Goal: Transaction & Acquisition: Purchase product/service

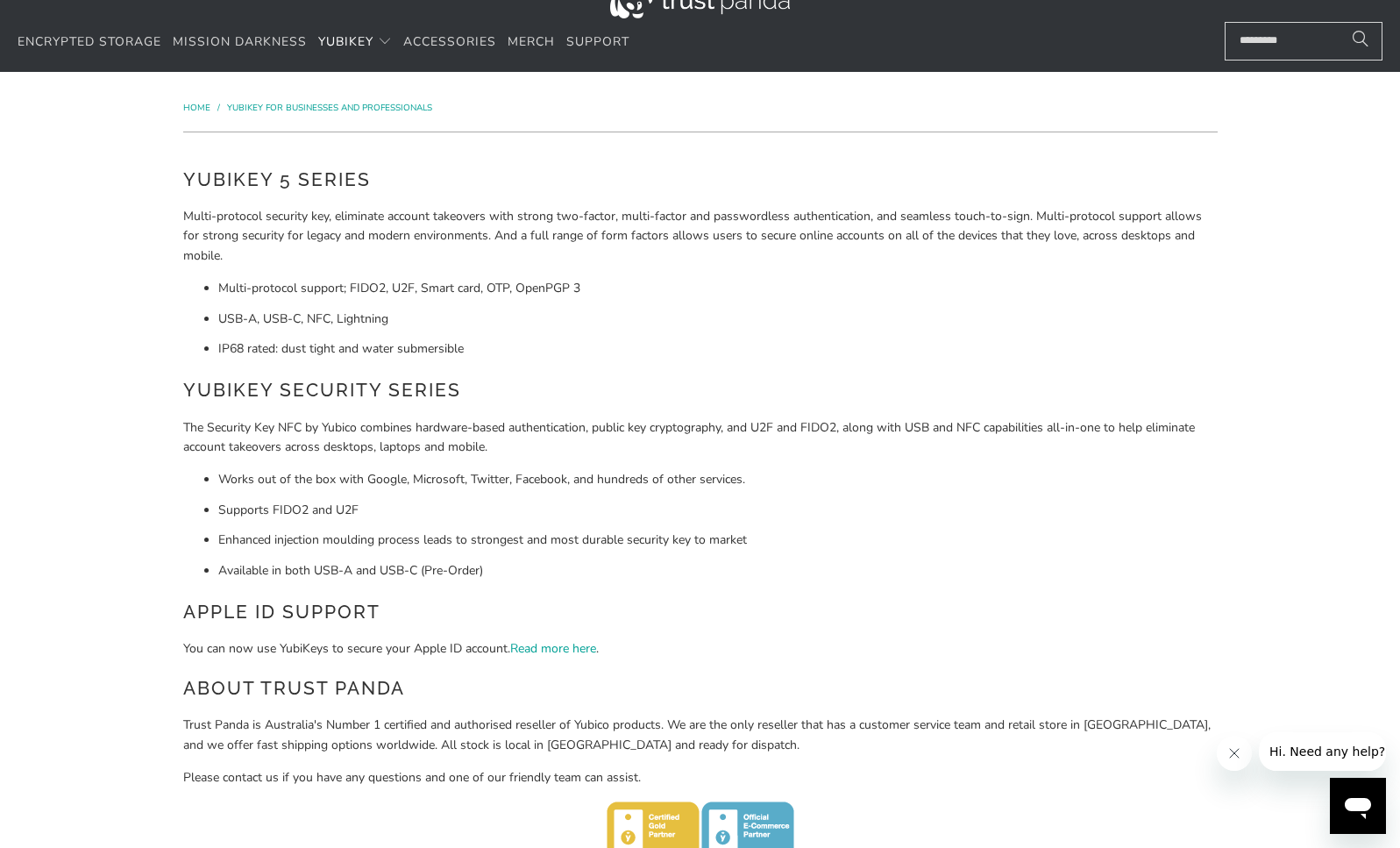
scroll to position [437, 0]
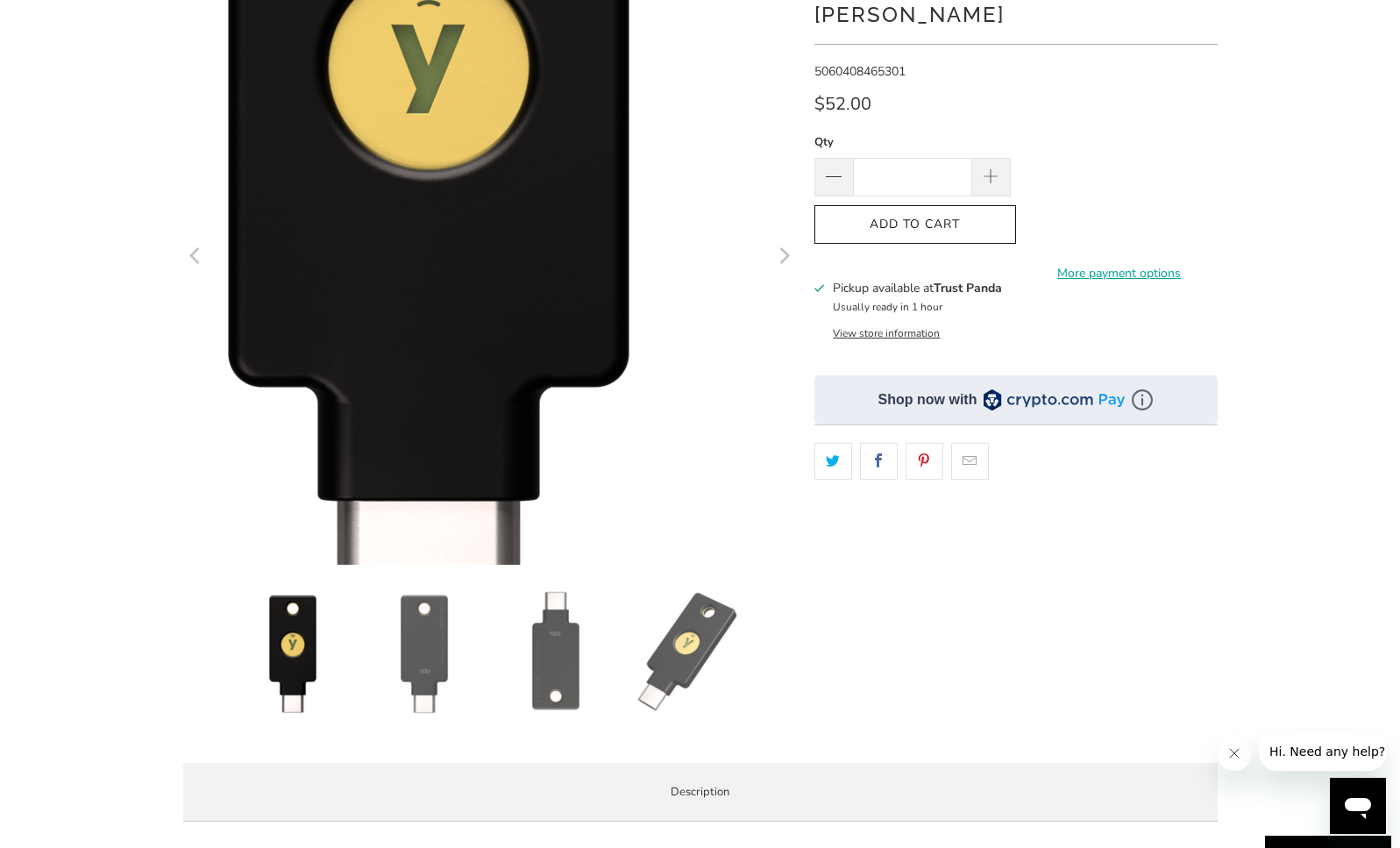
scroll to position [368, 0]
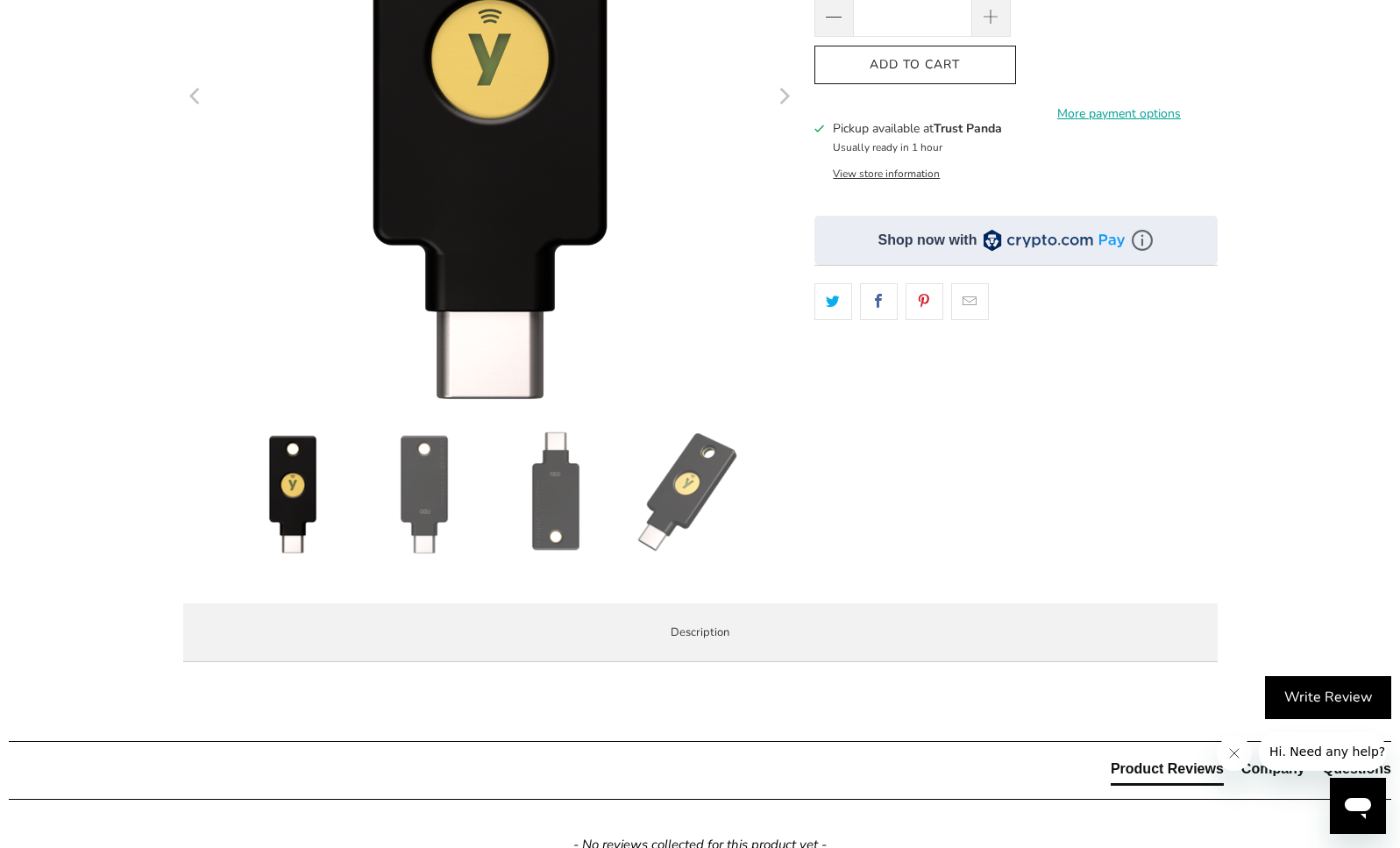
click at [434, 495] on img at bounding box center [424, 493] width 123 height 123
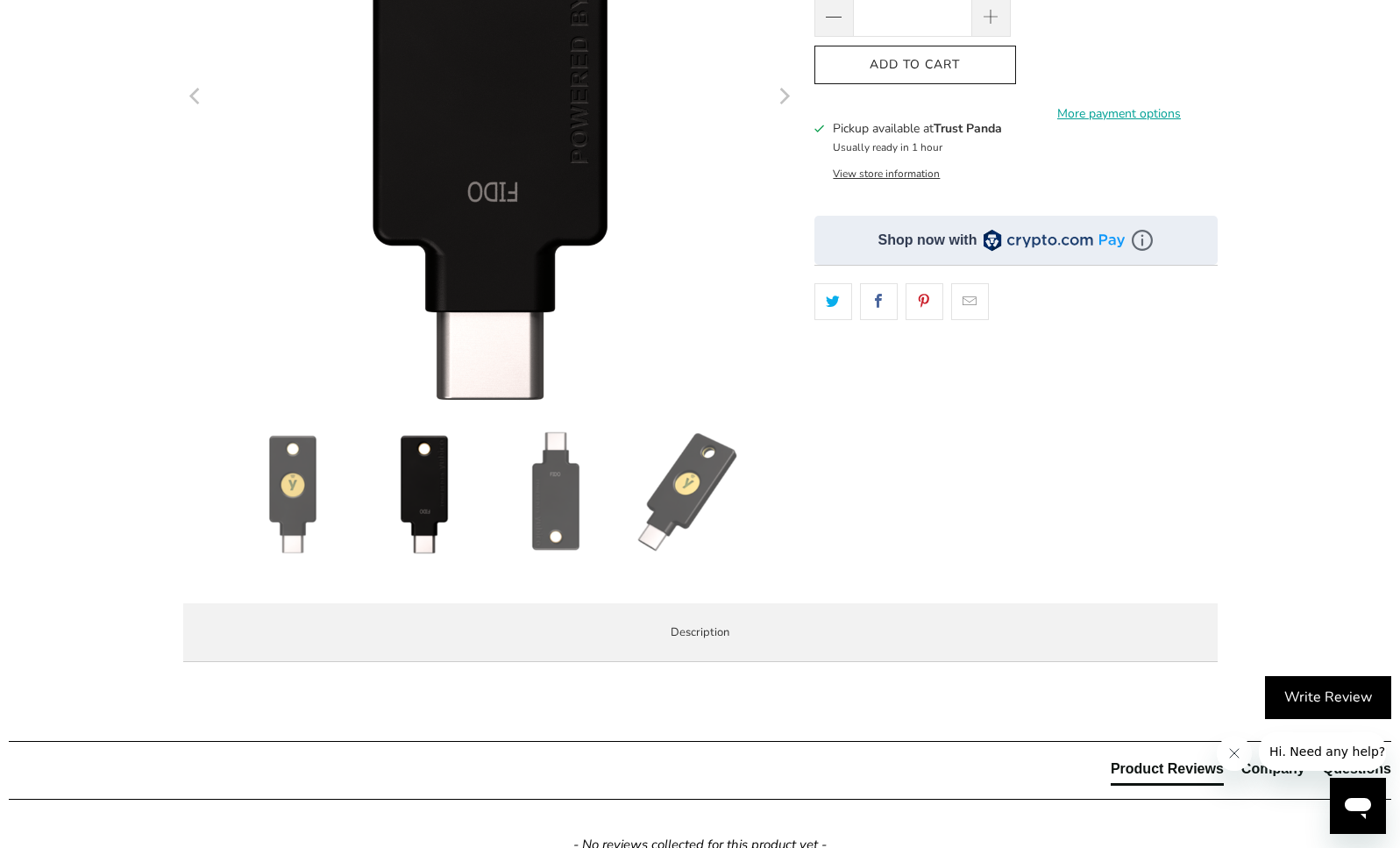
click at [565, 506] on img at bounding box center [556, 493] width 123 height 123
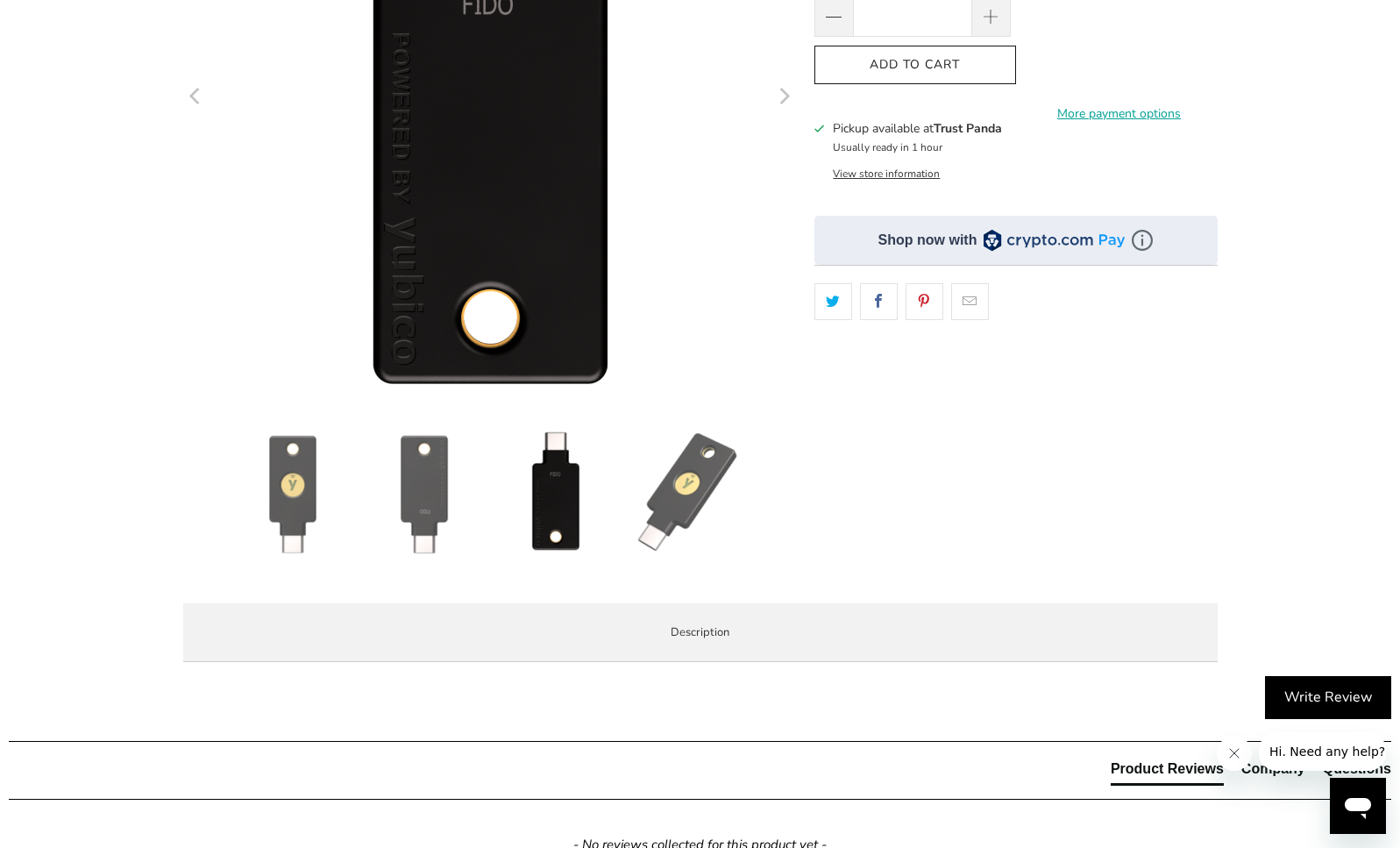
click at [695, 504] on img at bounding box center [687, 493] width 123 height 123
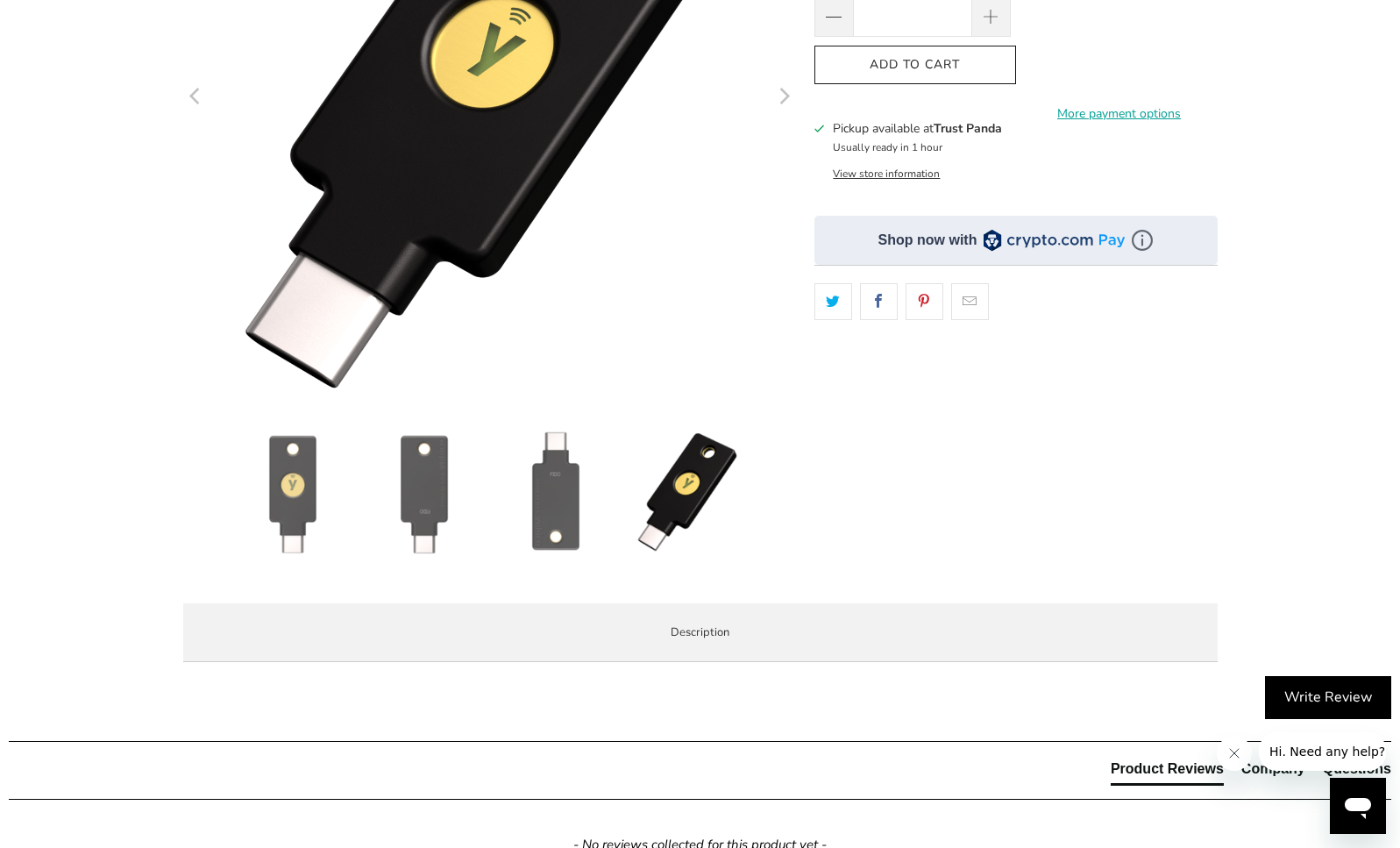
click at [566, 505] on img at bounding box center [556, 493] width 123 height 123
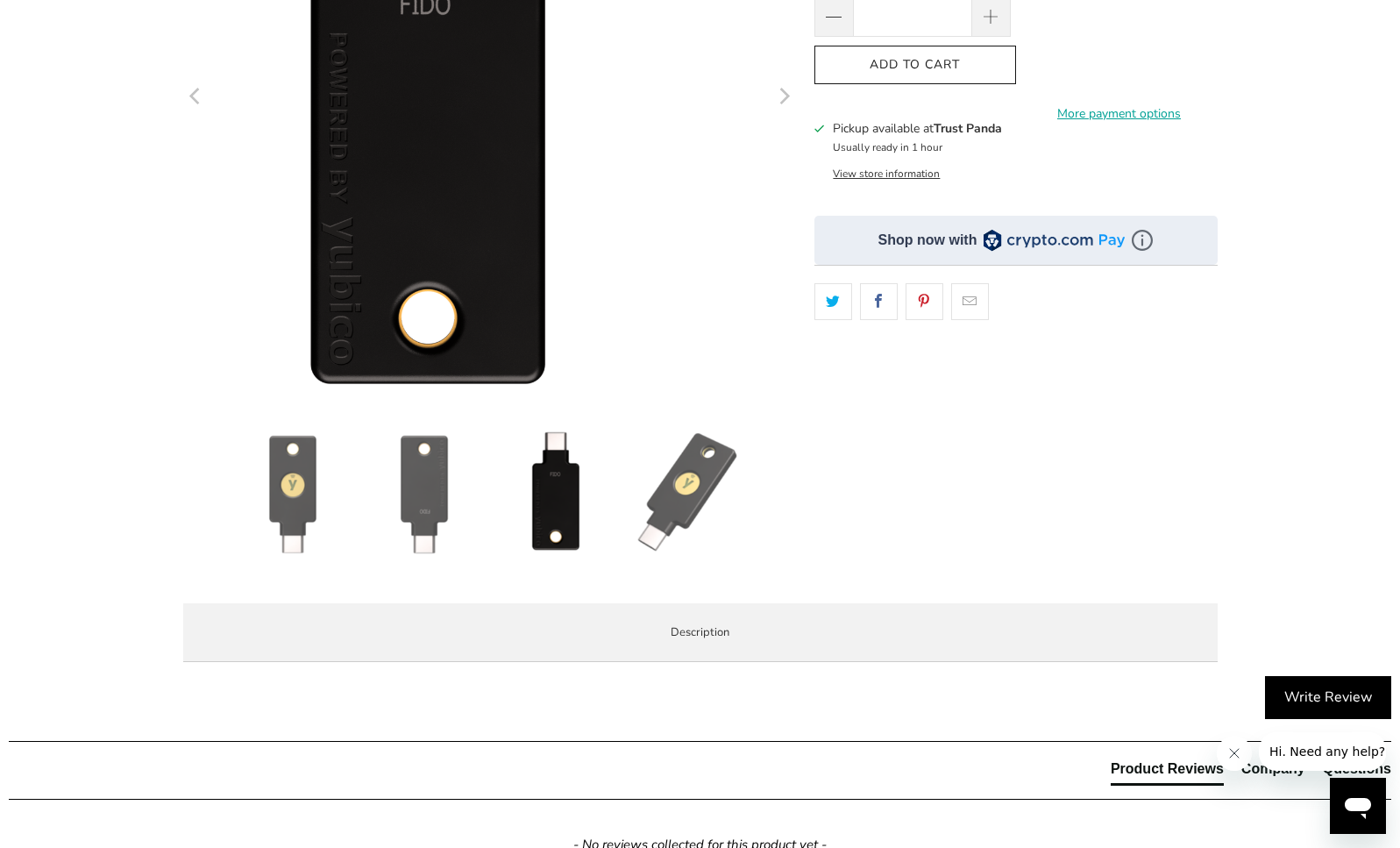
click at [422, 502] on img at bounding box center [424, 493] width 123 height 123
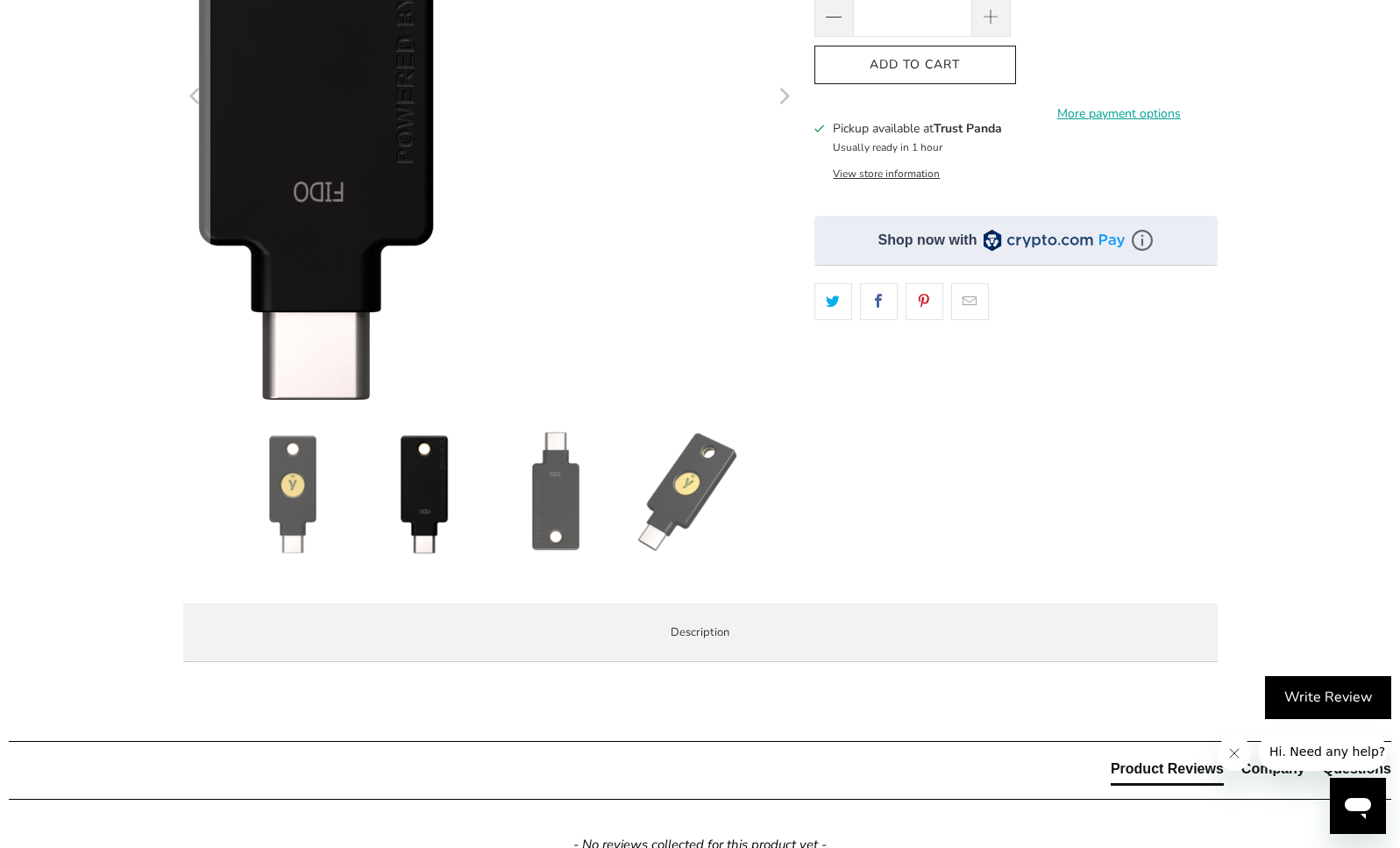
click at [322, 494] on img at bounding box center [293, 493] width 123 height 123
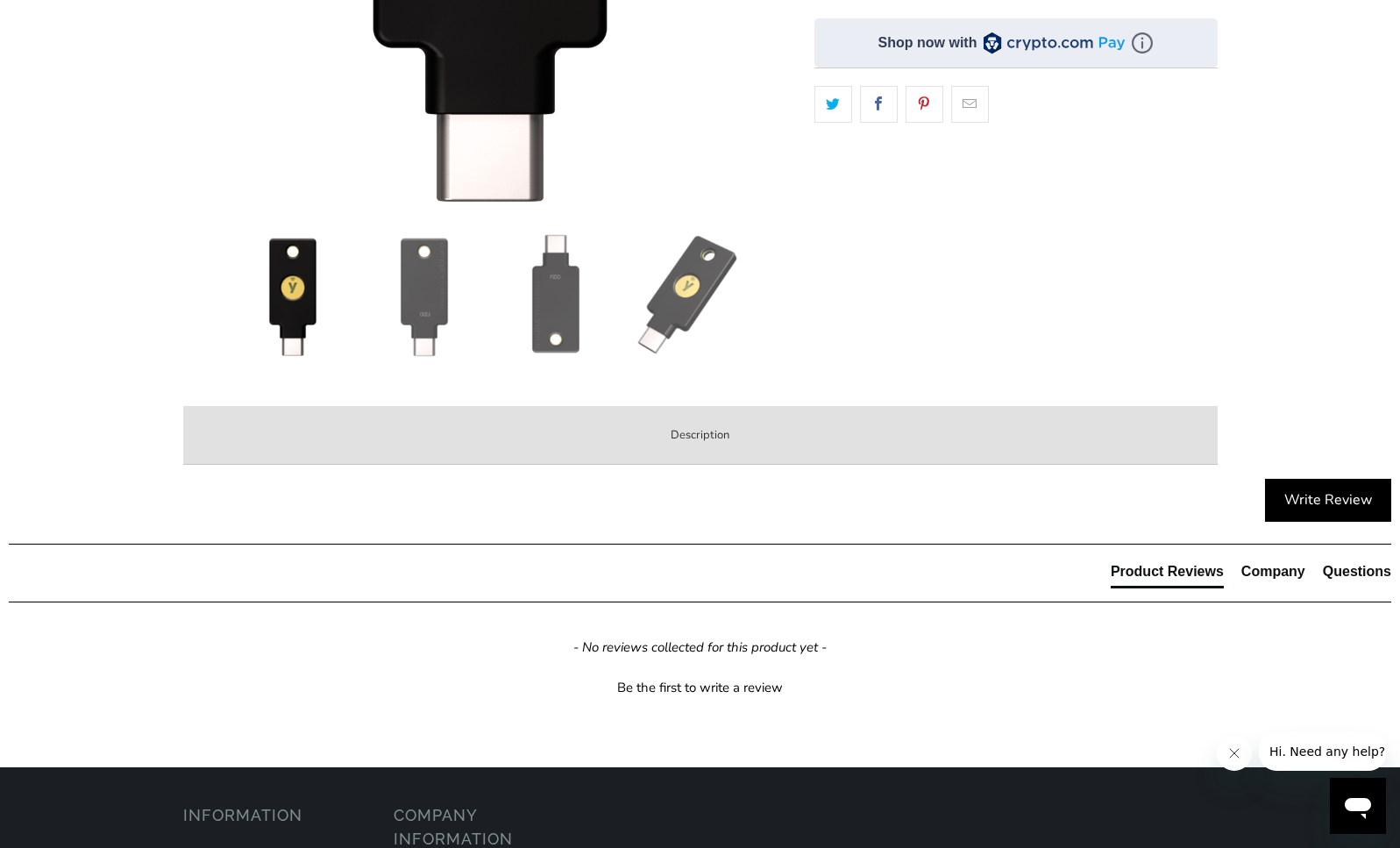
scroll to position [645, 0]
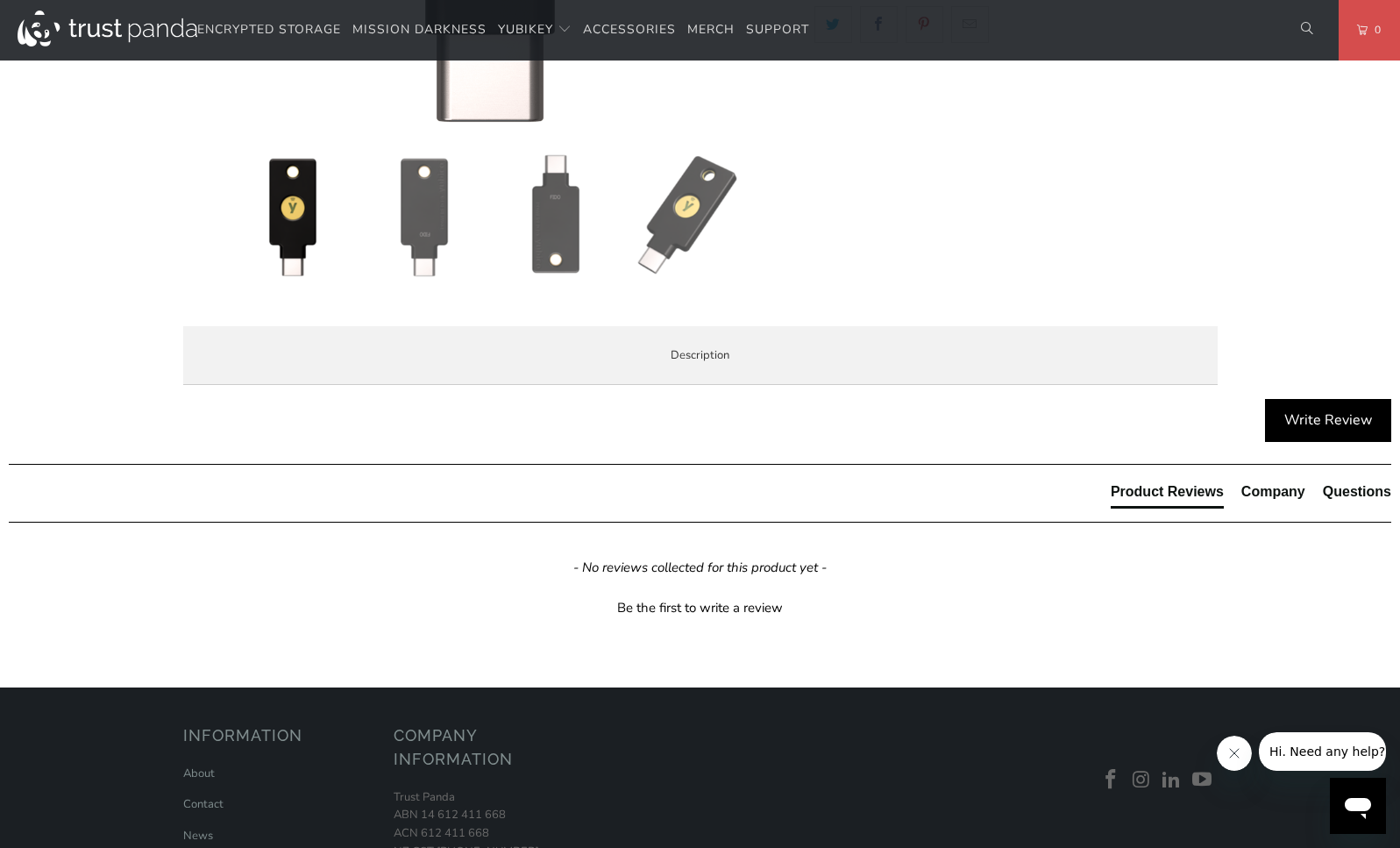
click at [0, 0] on p "The Security Key C NFC by Yubico simplifies your login and secures your account…" at bounding box center [0, 0] width 0 height 0
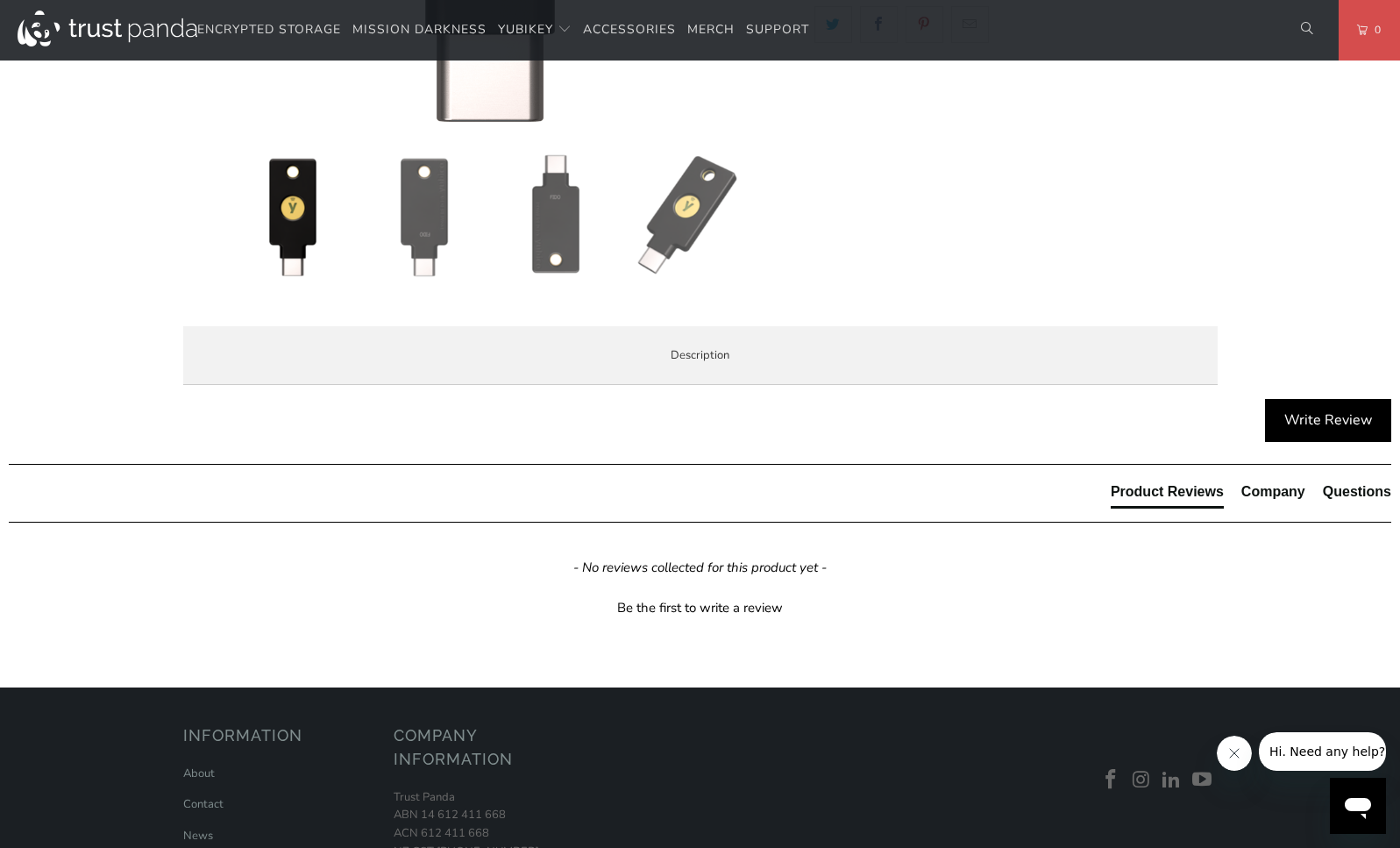
click at [0, 0] on p "The Security Key C NFC by Yubico simplifies your login and secures your account…" at bounding box center [0, 0] width 0 height 0
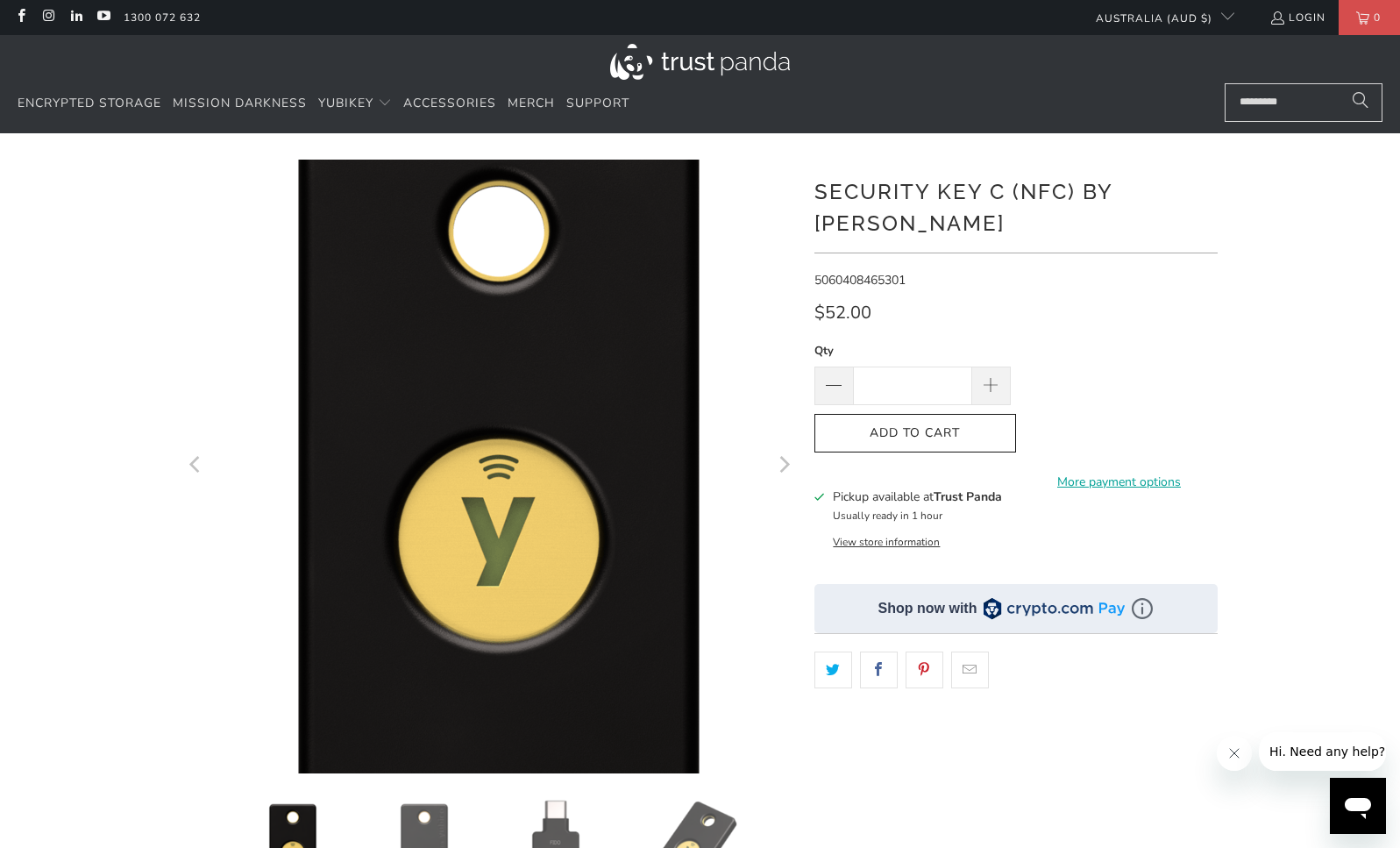
scroll to position [2, 0]
